Goal: Transaction & Acquisition: Purchase product/service

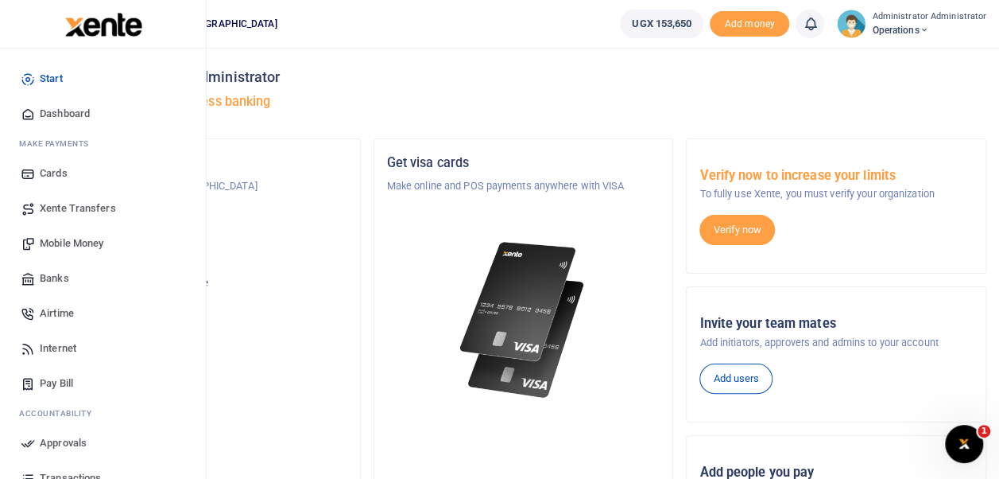
click at [90, 245] on span "Mobile Money" at bounding box center [72, 243] width 64 height 16
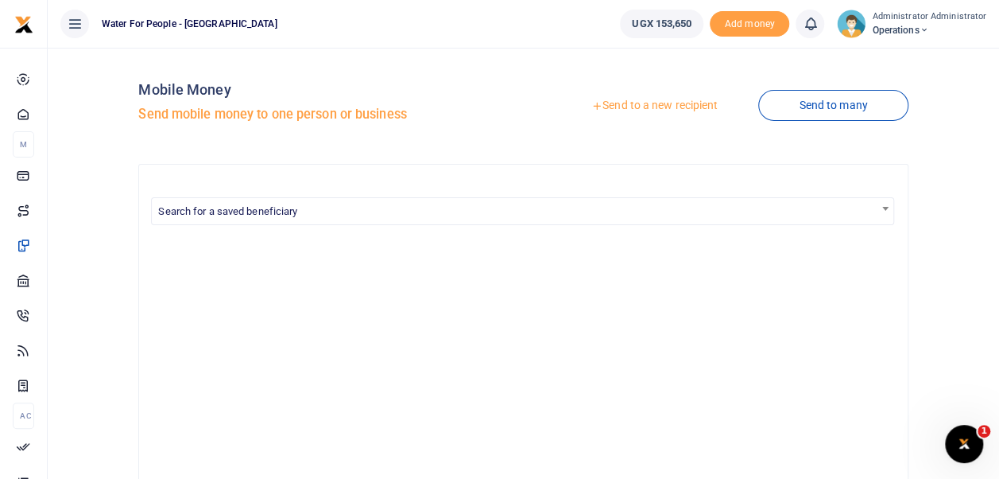
click at [658, 106] on link "Send to a new recipient" at bounding box center [654, 105] width 207 height 29
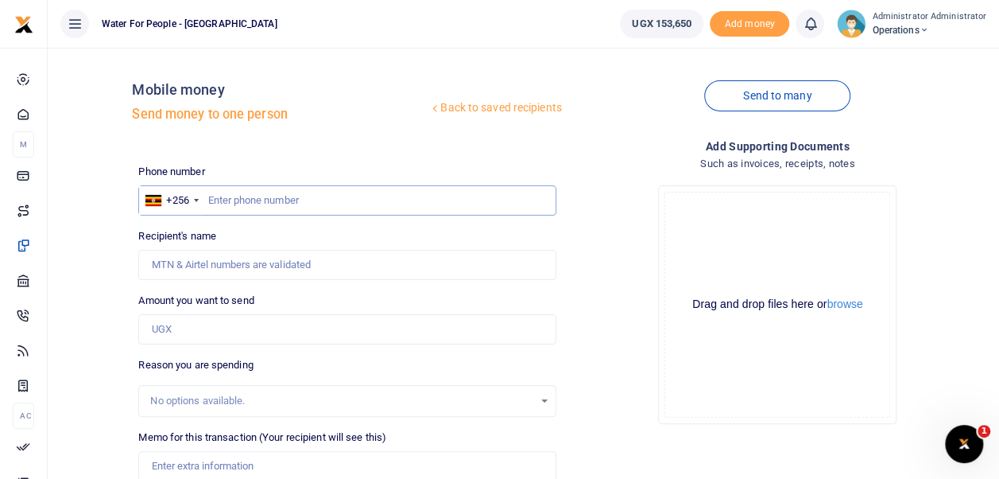
click at [242, 198] on input "text" at bounding box center [346, 200] width 417 height 30
type input "764153611"
type input "Sylvia Nakalema"
type input "764153611"
click at [216, 332] on input "Amount you want to send" at bounding box center [346, 329] width 417 height 30
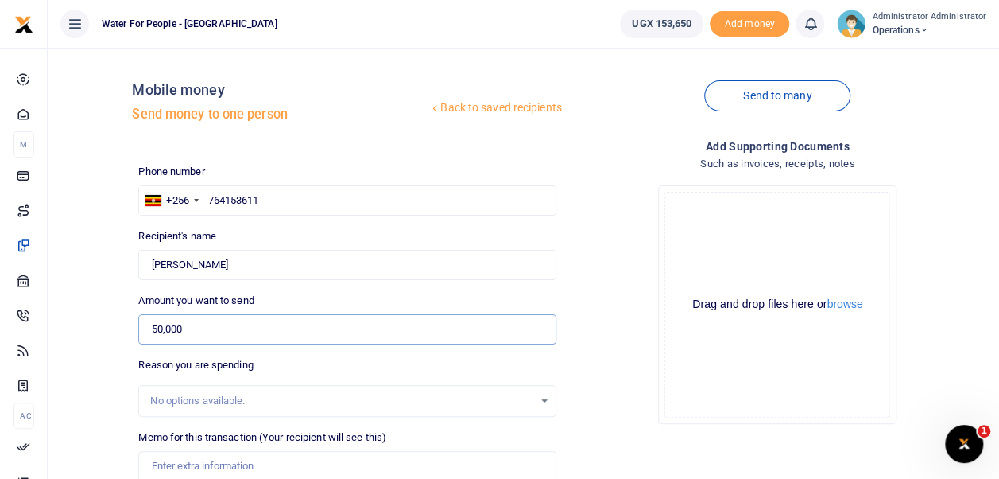
scroll to position [224, 0]
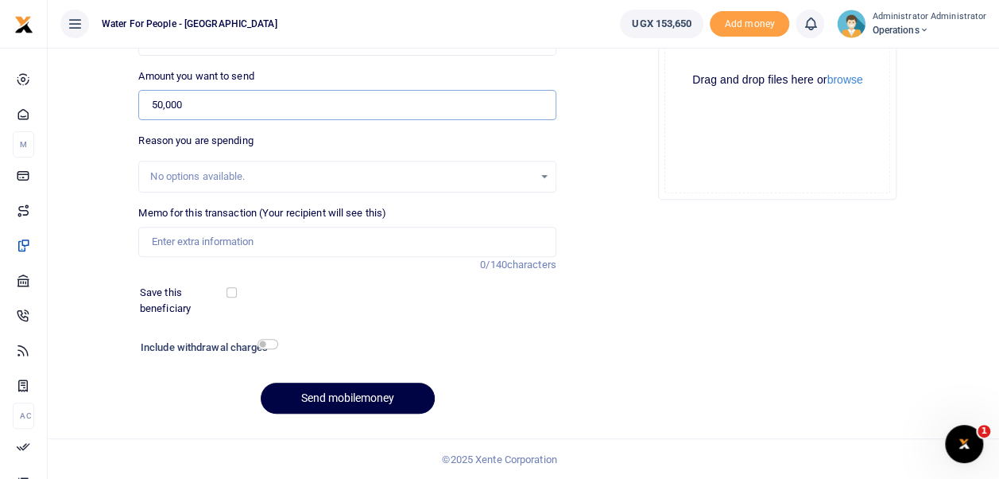
type input "50,000"
click at [205, 250] on input "Memo for this transaction (Your recipient will see this)" at bounding box center [346, 242] width 417 height 30
type input "data for staff"
click at [355, 391] on button "Send mobilemoney" at bounding box center [348, 397] width 174 height 31
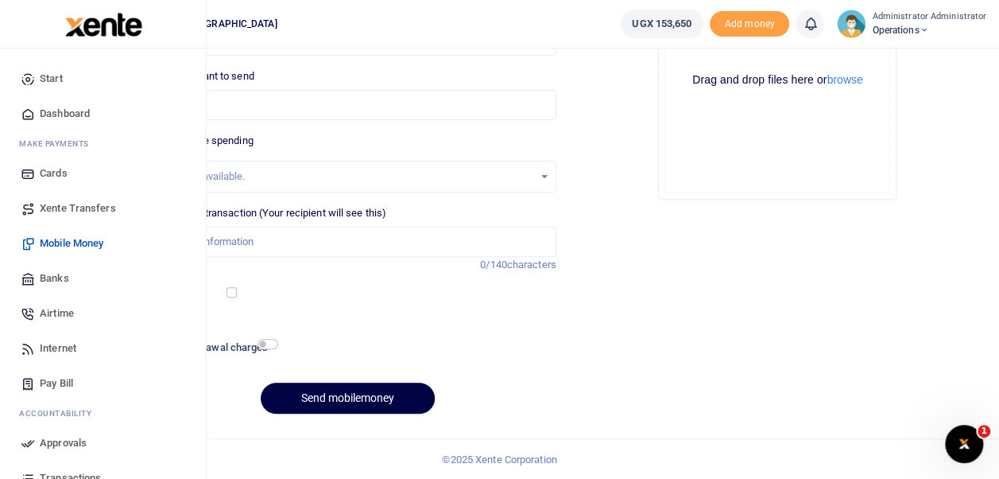
click at [59, 113] on span "Dashboard" at bounding box center [65, 114] width 50 height 16
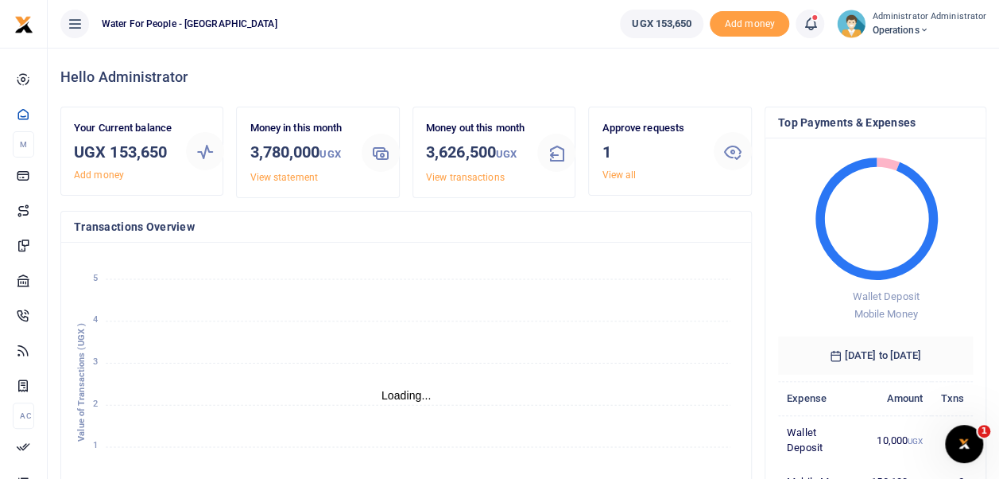
scroll to position [13, 13]
click at [615, 178] on link "View all" at bounding box center [619, 174] width 34 height 11
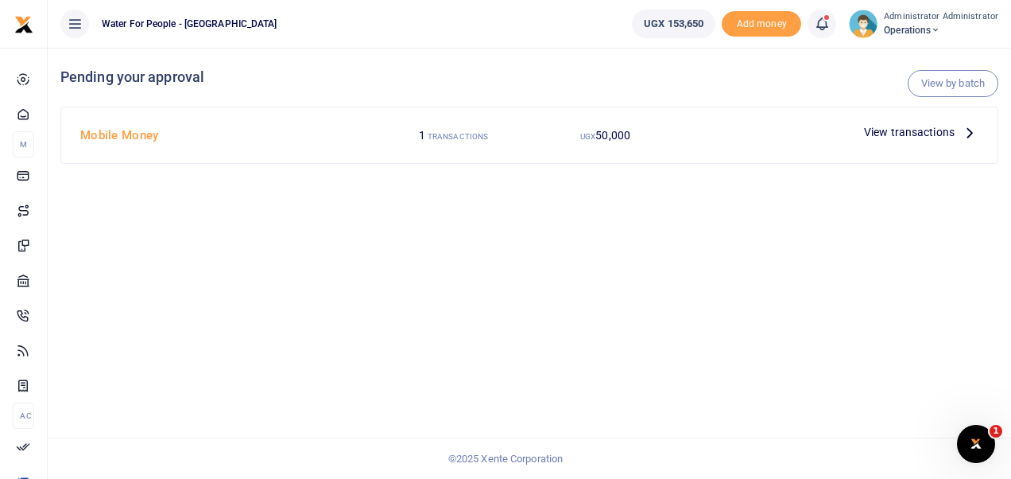
click at [967, 141] on div "View transactions" at bounding box center [921, 132] width 127 height 24
click at [944, 136] on span "View transactions" at bounding box center [909, 131] width 91 height 17
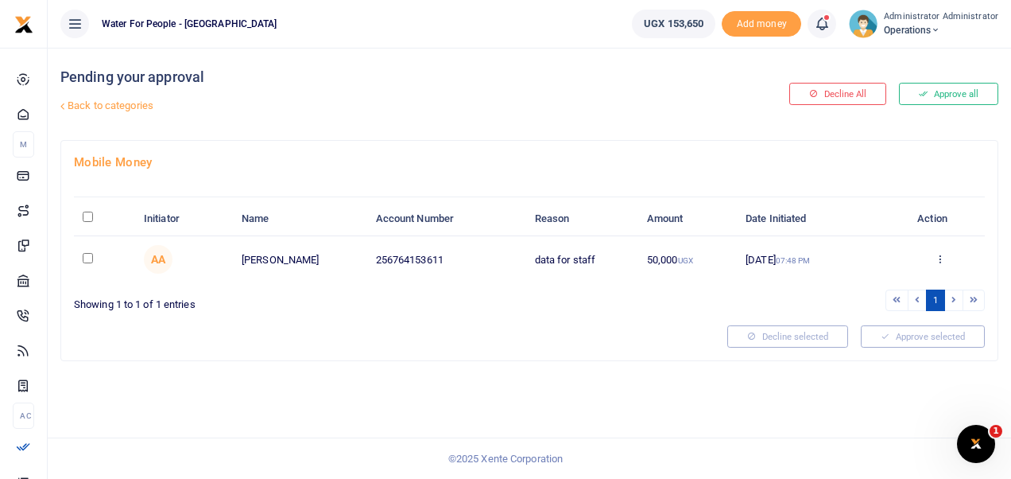
click at [959, 86] on button "Approve all" at bounding box center [948, 94] width 99 height 22
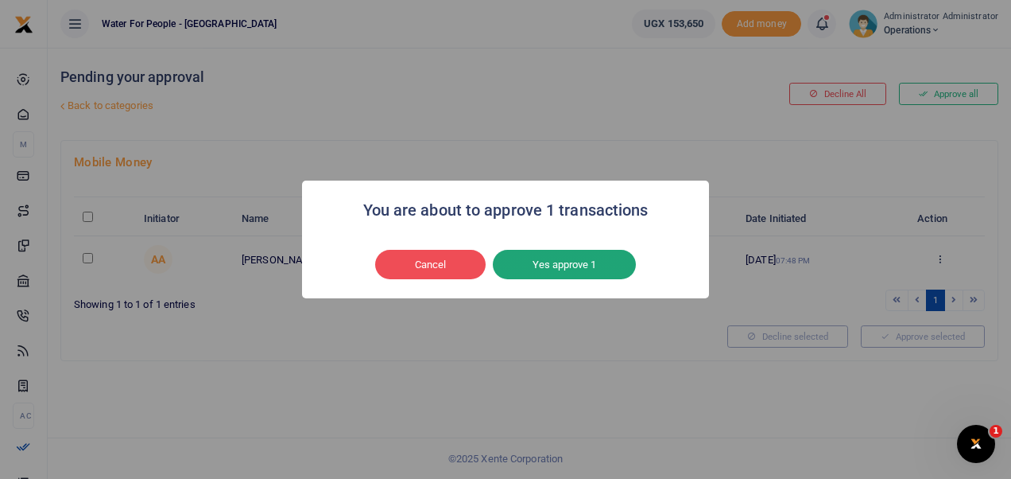
click at [606, 272] on button "Yes approve 1" at bounding box center [564, 265] width 143 height 30
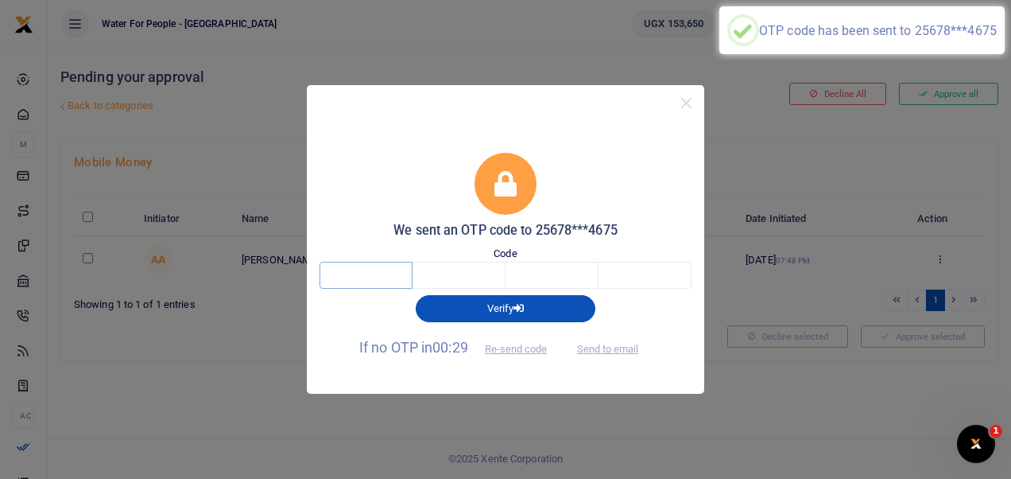
click at [382, 279] on input "text" at bounding box center [366, 275] width 93 height 27
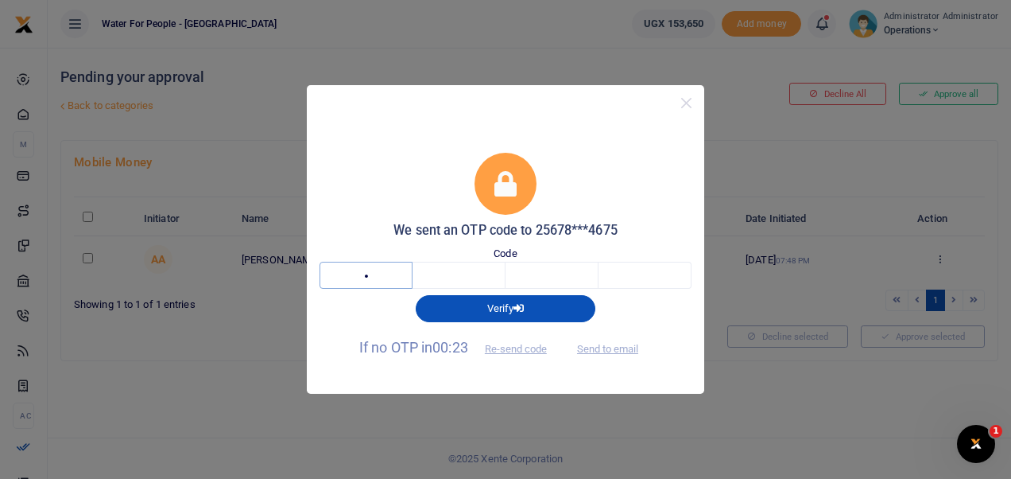
type input "7"
type input "6"
type input "7"
type input "5"
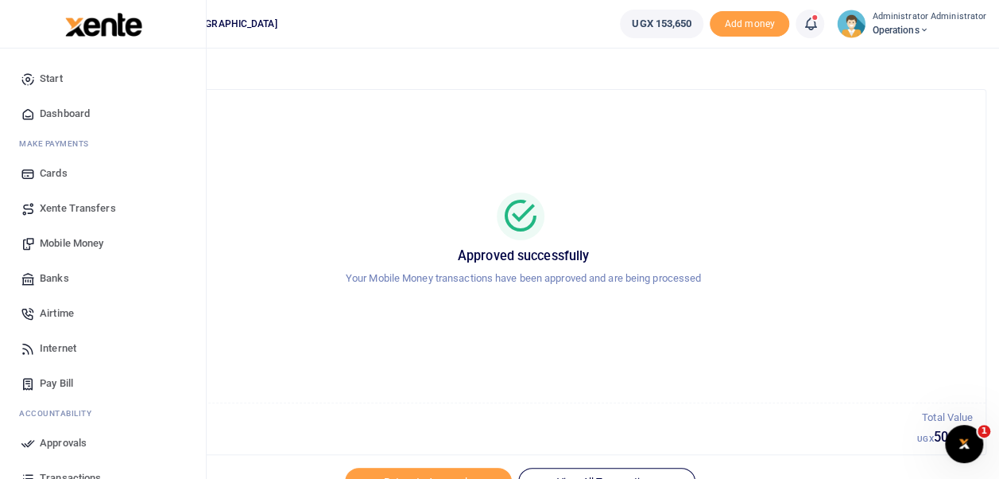
click at [59, 114] on span "Dashboard" at bounding box center [65, 114] width 50 height 16
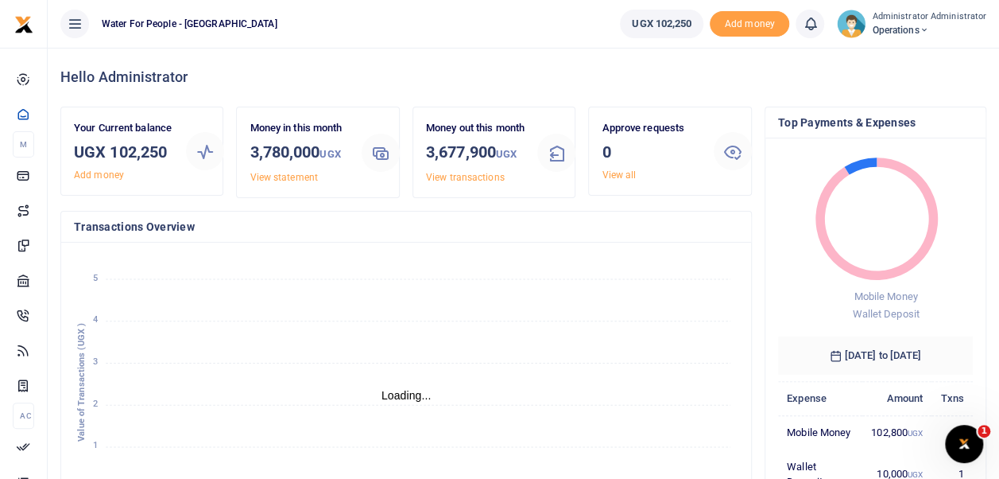
scroll to position [13, 13]
click at [909, 23] on span "Operations" at bounding box center [929, 30] width 114 height 14
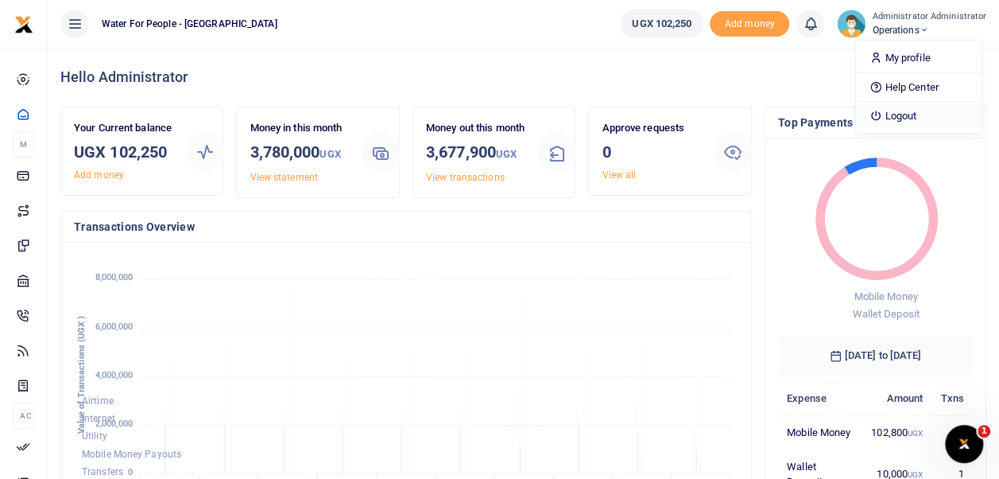
click at [914, 118] on link "Logout" at bounding box center [919, 116] width 126 height 22
